Goal: Information Seeking & Learning: Find specific page/section

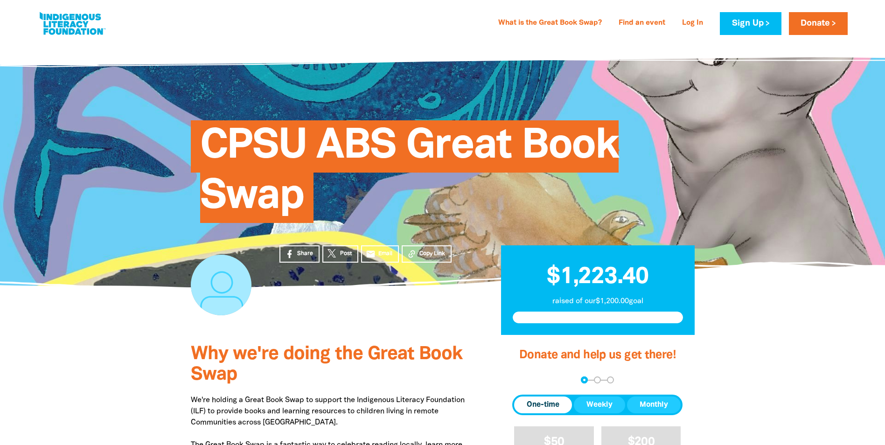
click at [69, 32] on link at bounding box center [72, 23] width 70 height 28
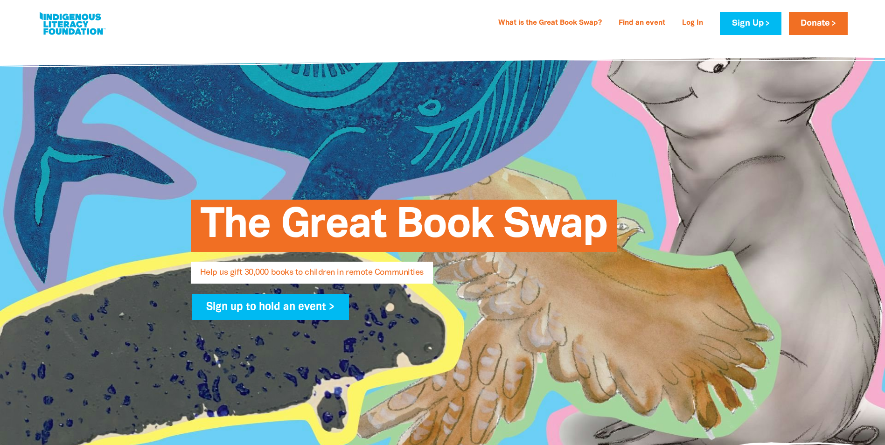
select select "AU"
click at [635, 19] on link "Find an event" at bounding box center [642, 23] width 58 height 15
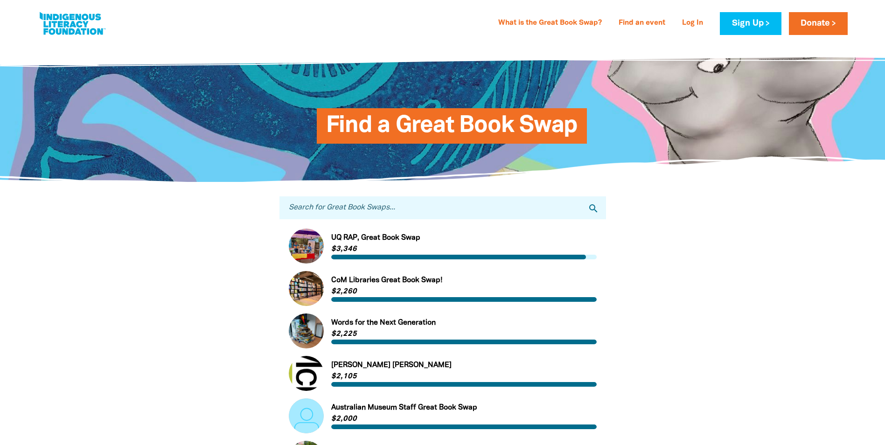
click at [560, 208] on input "Search for Great Book Swaps..." at bounding box center [443, 207] width 327 height 23
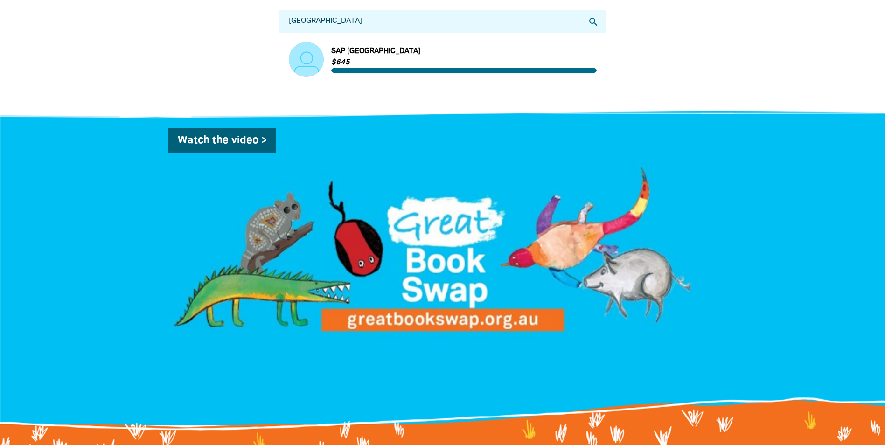
scroll to position [47, 0]
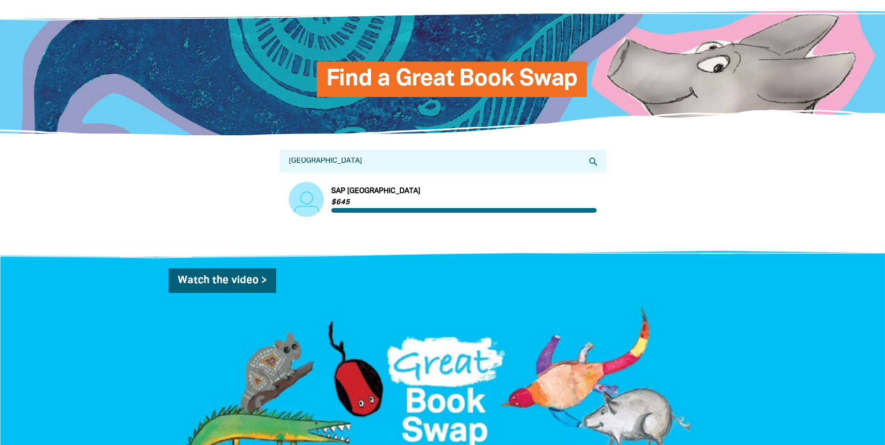
type input "[GEOGRAPHIC_DATA]"
click at [372, 195] on link "Link to SAP [GEOGRAPHIC_DATA]" at bounding box center [443, 199] width 308 height 35
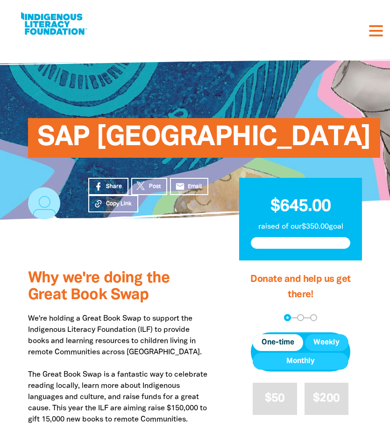
click at [378, 32] on div "What is the Great Book Swap? Find an event Log In Sign Up Donate" at bounding box center [366, 23] width 28 height 22
click at [371, 35] on span at bounding box center [376, 36] width 14 height 2
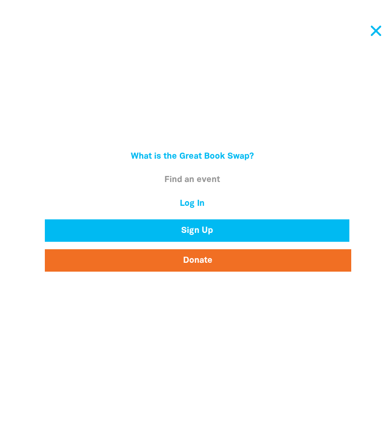
click at [210, 181] on link "Find an event" at bounding box center [192, 180] width 306 height 16
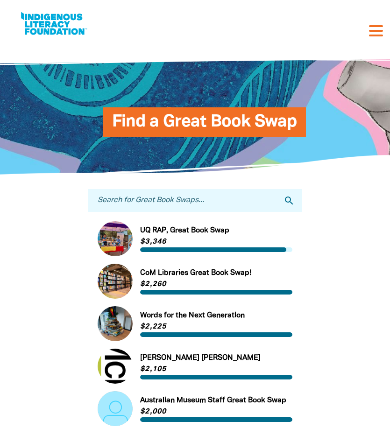
click at [192, 202] on input "Search for Great Book Swaps..." at bounding box center [194, 200] width 213 height 23
type input "n"
type input "caboolture"
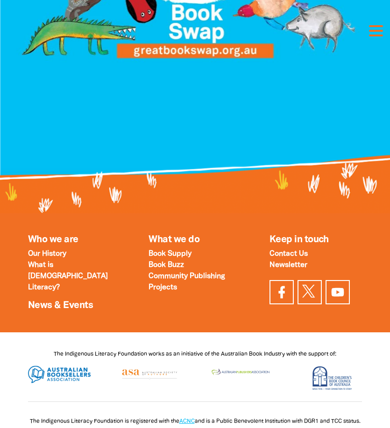
scroll to position [467, 0]
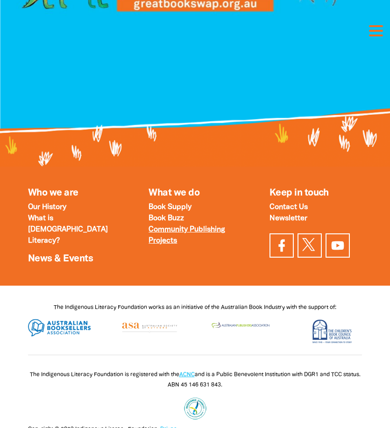
click at [160, 241] on strong "Community Publishing Projects" at bounding box center [186, 235] width 77 height 18
